Goal: Download file/media

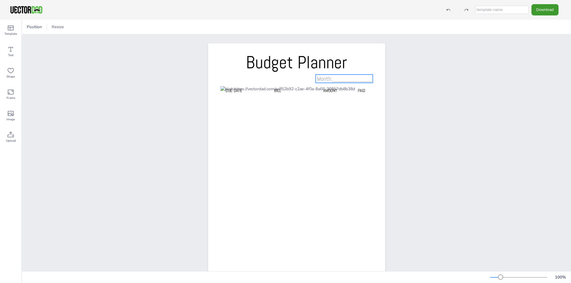
click at [337, 77] on span "Month:____________" at bounding box center [344, 79] width 54 height 8
click at [548, 7] on button "Download" at bounding box center [544, 9] width 27 height 11
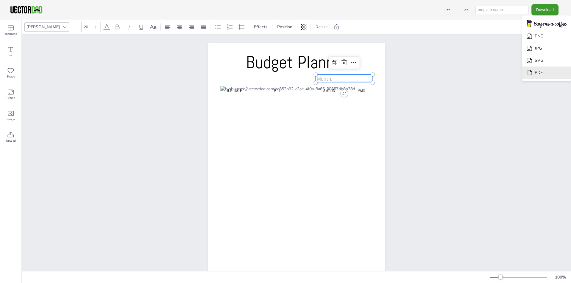
click at [549, 75] on li "PDF" at bounding box center [546, 73] width 49 height 12
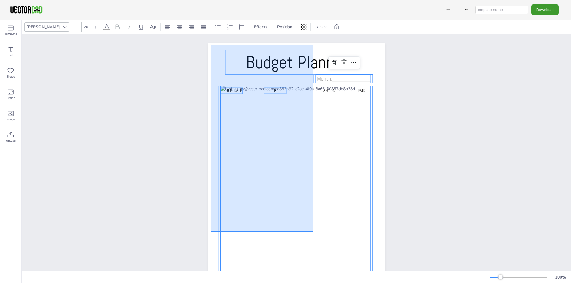
drag, startPoint x: 211, startPoint y: 45, endPoint x: 313, endPoint y: 232, distance: 213.7
click at [313, 43] on div "Budget Planner Due Date BILL AMOUNT PAID Month:____________" at bounding box center [296, 43] width 177 height 0
type input "--"
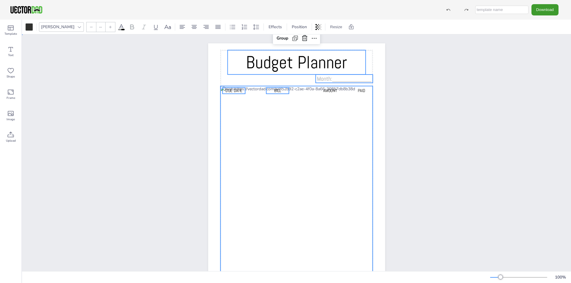
click at [415, 135] on div "Budget Planner Due Date BILL AMOUNT PAID Month:____________ Group" at bounding box center [296, 168] width 549 height 268
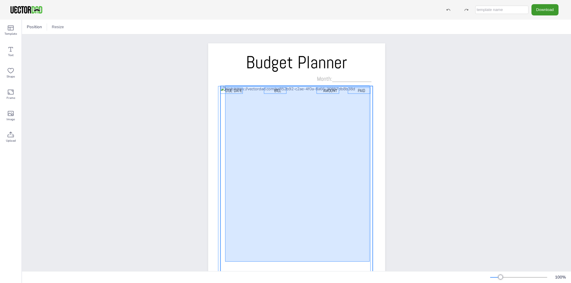
scroll to position [36, 0]
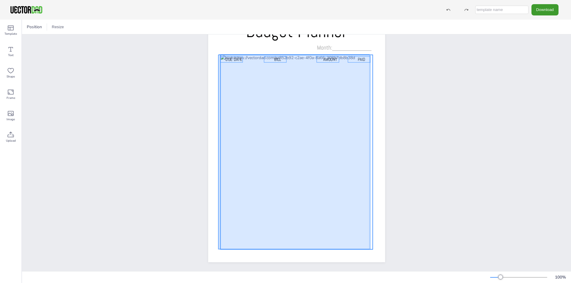
drag, startPoint x: 370, startPoint y: 86, endPoint x: 219, endPoint y: 245, distance: 219.6
click at [219, 12] on div "Budget Planner Due Date BILL AMOUNT PAID Month:____________" at bounding box center [296, 12] width 177 height 0
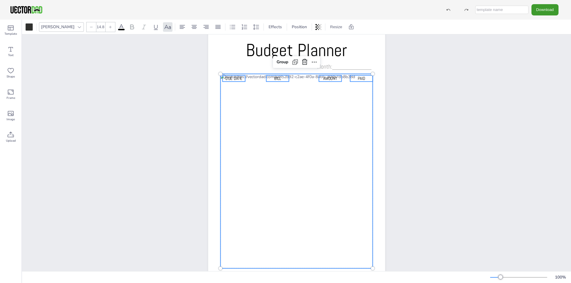
scroll to position [0, 0]
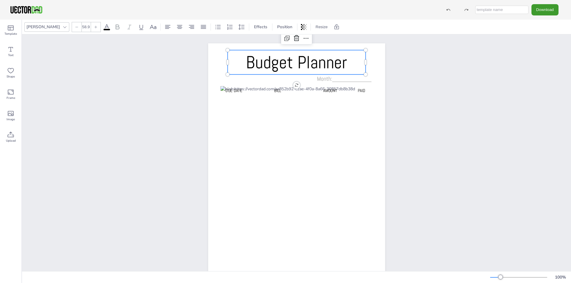
click at [261, 63] on span "Budget Planner" at bounding box center [296, 62] width 101 height 22
type input "20"
click at [338, 77] on span "Month:____________" at bounding box center [344, 79] width 54 height 8
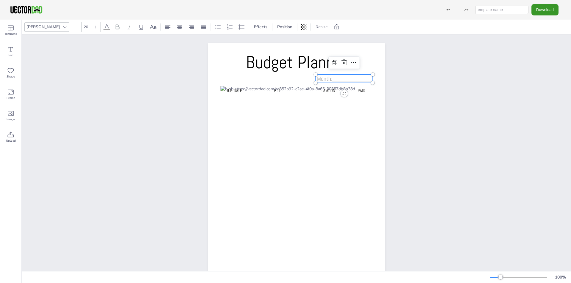
click at [540, 10] on button "Download" at bounding box center [544, 9] width 27 height 11
click at [546, 36] on li "PNG" at bounding box center [546, 36] width 49 height 12
